Goal: Navigation & Orientation: Find specific page/section

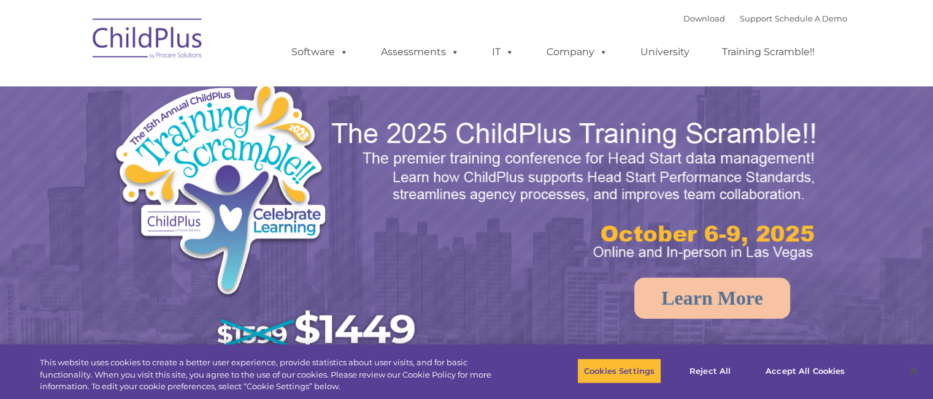
select select "MEDIUM"
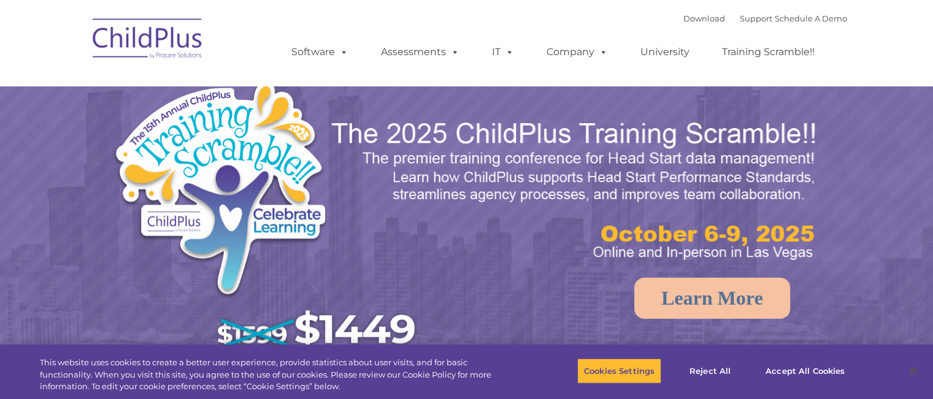
select select "MEDIUM"
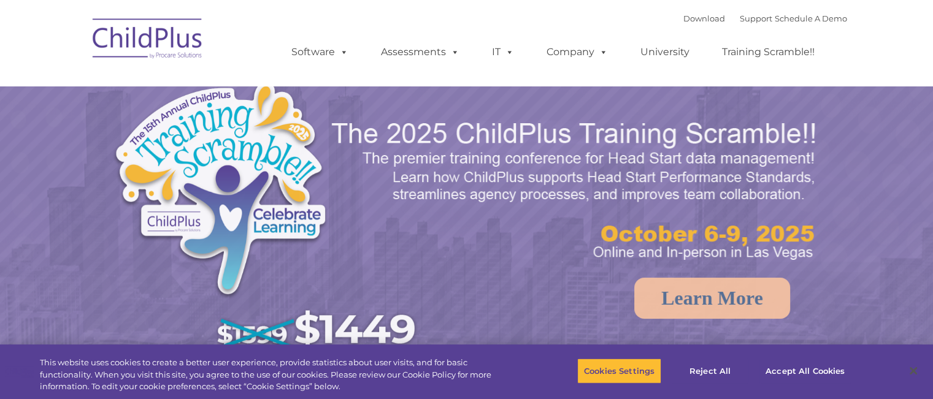
select select "MEDIUM"
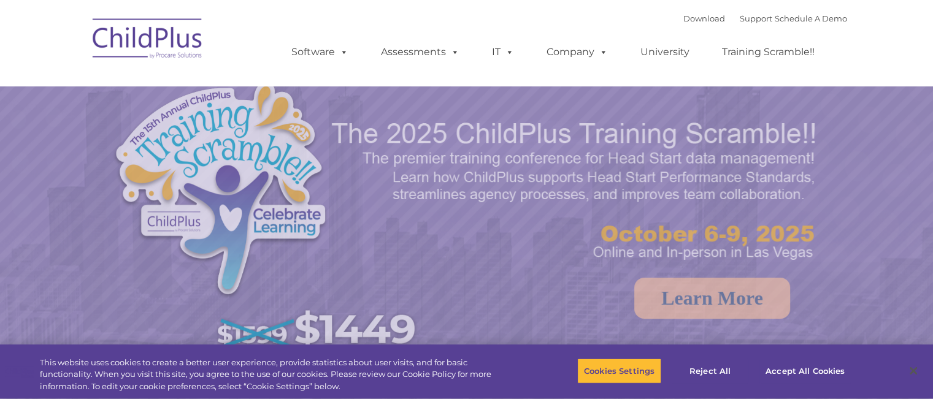
select select "MEDIUM"
